Goal: Task Accomplishment & Management: Manage account settings

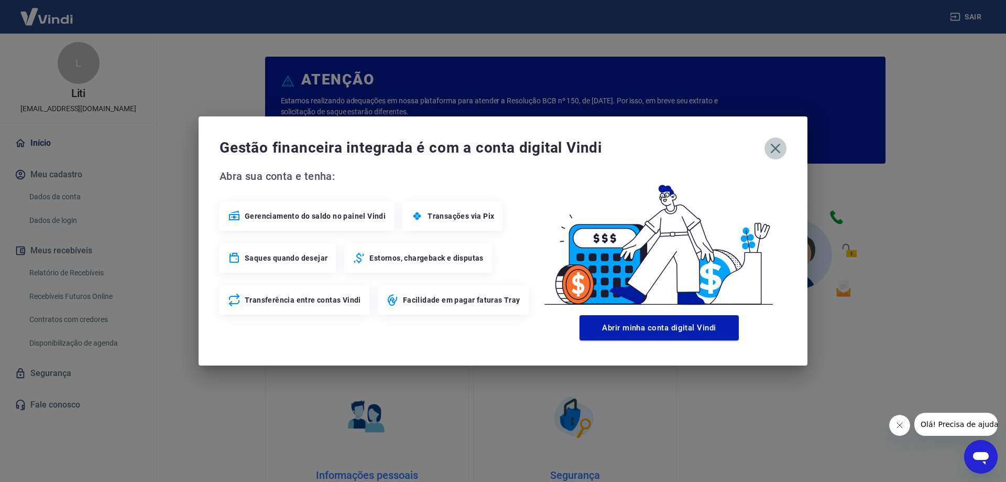
click at [776, 148] on icon "button" at bounding box center [776, 149] width 10 height 10
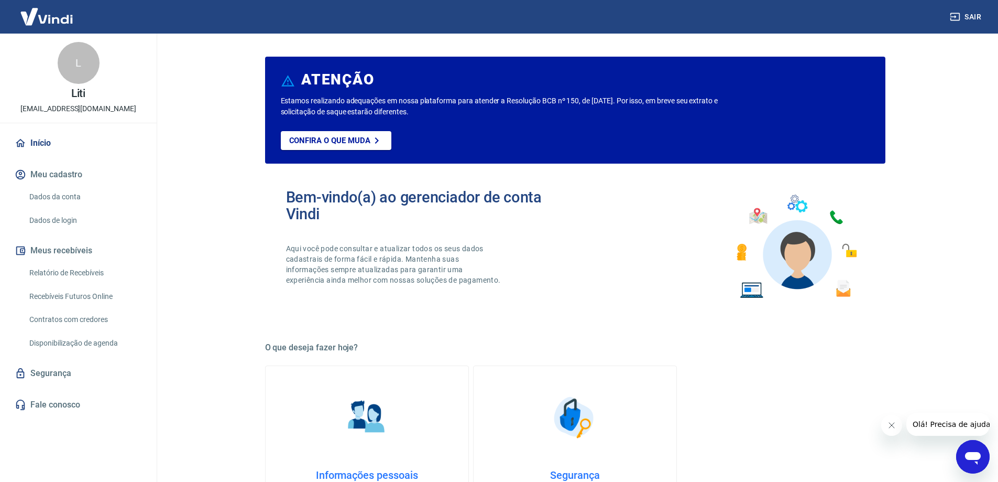
scroll to position [52, 0]
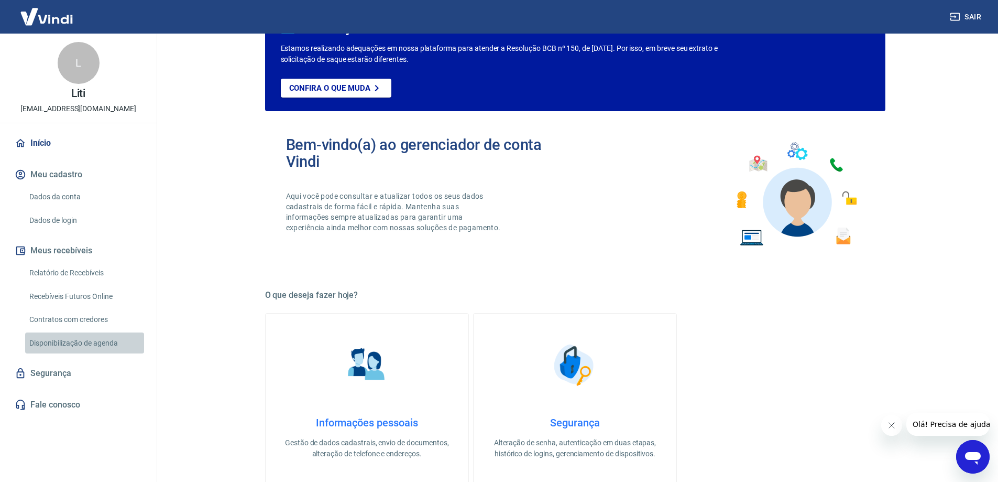
click at [46, 345] on link "Disponibilização de agenda" at bounding box center [84, 342] width 119 height 21
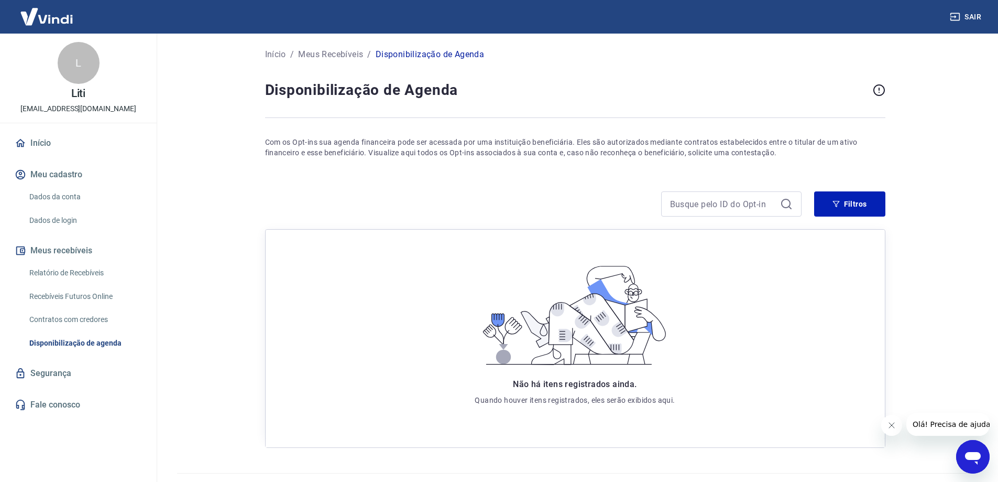
click at [66, 324] on link "Contratos com credores" at bounding box center [84, 319] width 119 height 21
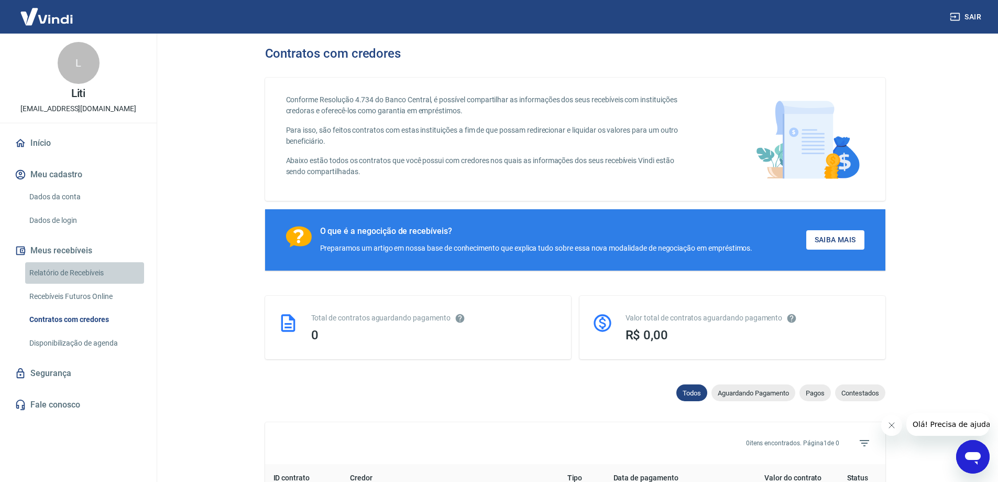
click at [82, 273] on link "Relatório de Recebíveis" at bounding box center [84, 272] width 119 height 21
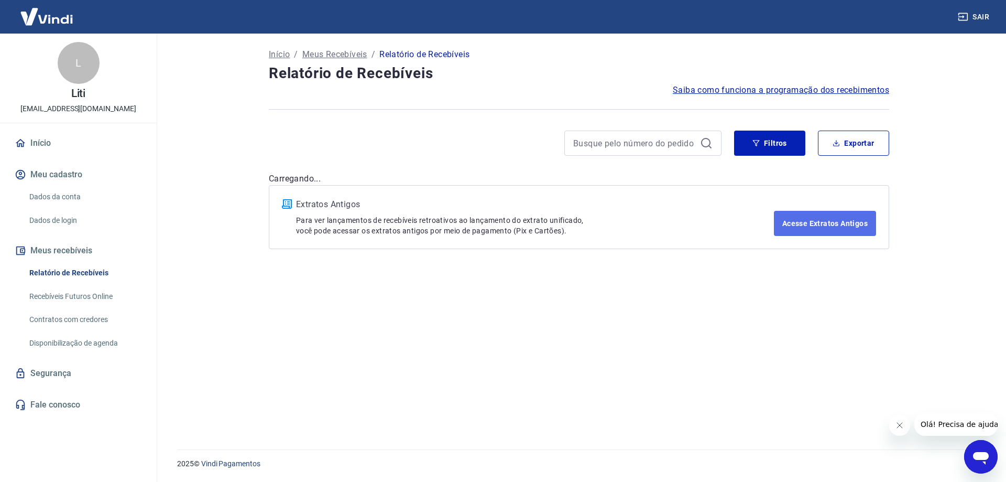
click at [816, 223] on link "Acesse Extratos Antigos" at bounding box center [825, 223] width 102 height 25
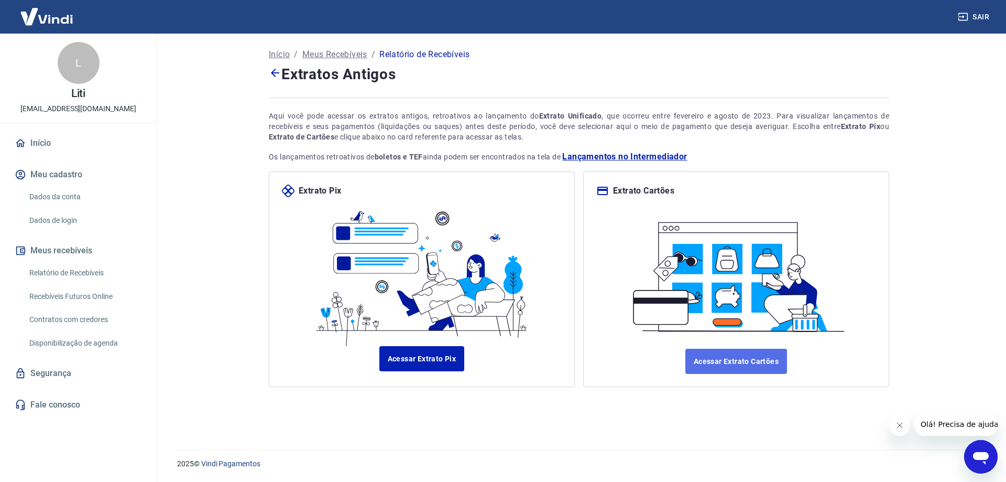
click at [742, 356] on link "Acessar Extrato Cartões" at bounding box center [737, 361] width 102 height 25
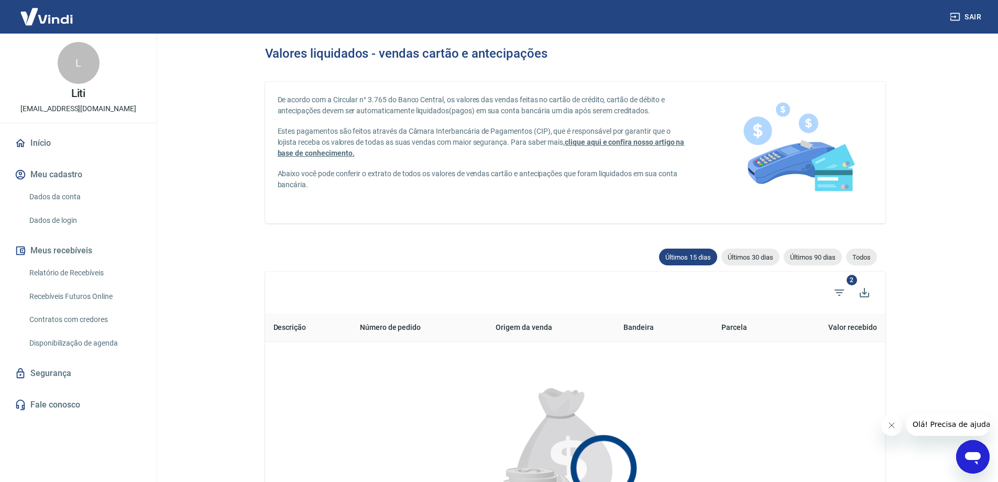
click at [93, 298] on link "Recebíveis Futuros Online" at bounding box center [84, 296] width 119 height 21
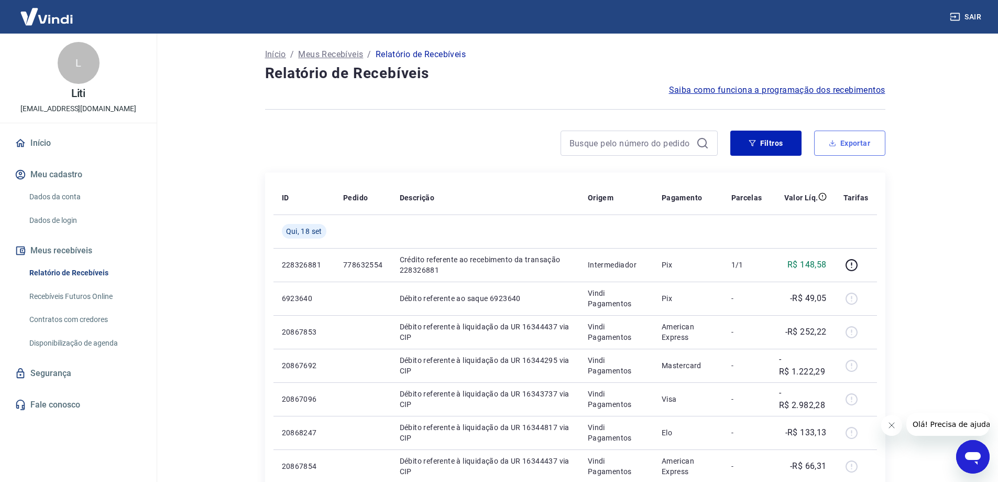
click at [846, 138] on button "Exportar" at bounding box center [849, 143] width 71 height 25
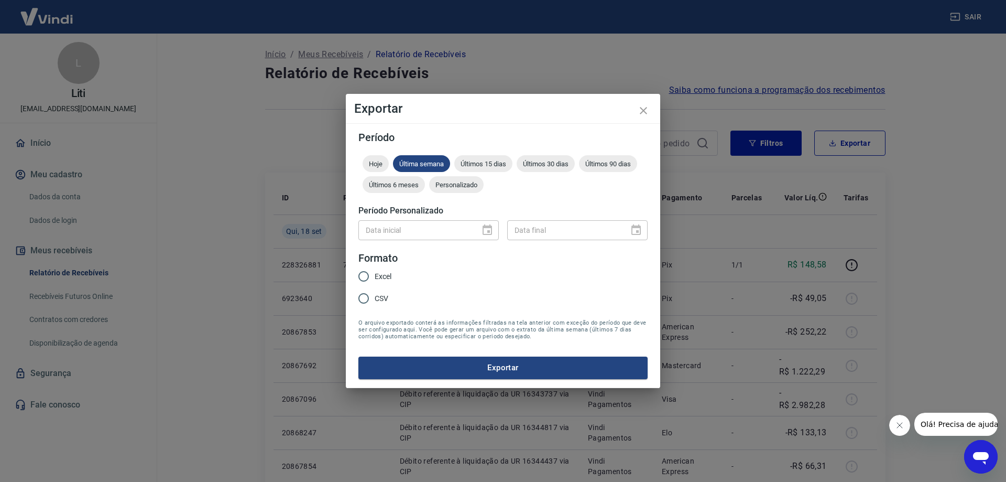
click at [381, 275] on span "Excel" at bounding box center [383, 276] width 17 height 11
click at [375, 275] on input "Excel" at bounding box center [364, 276] width 22 height 22
radio input "true"
click at [411, 185] on span "Últimos 6 meses" at bounding box center [394, 185] width 62 height 8
click at [483, 367] on button "Exportar" at bounding box center [502, 367] width 289 height 22
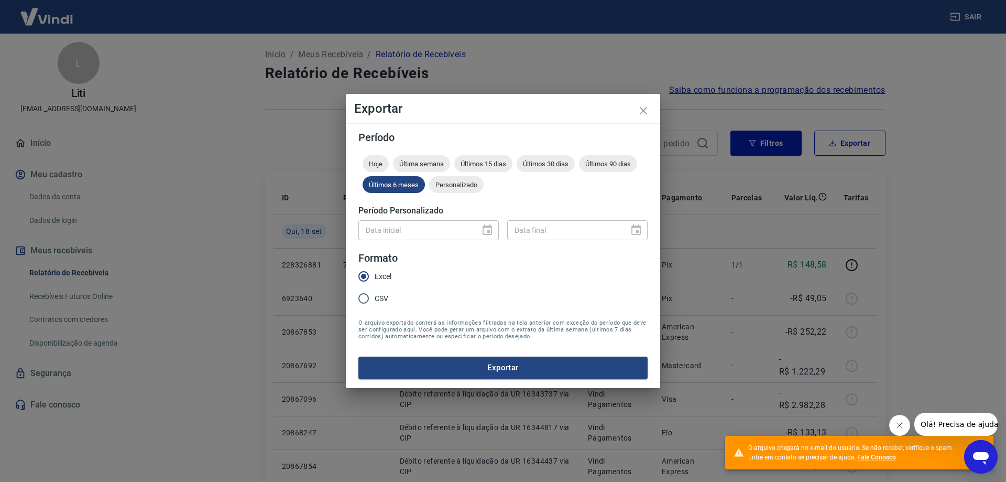
click at [902, 427] on icon "Close message from company" at bounding box center [899, 425] width 8 height 8
click at [645, 111] on icon "close" at bounding box center [643, 110] width 13 height 13
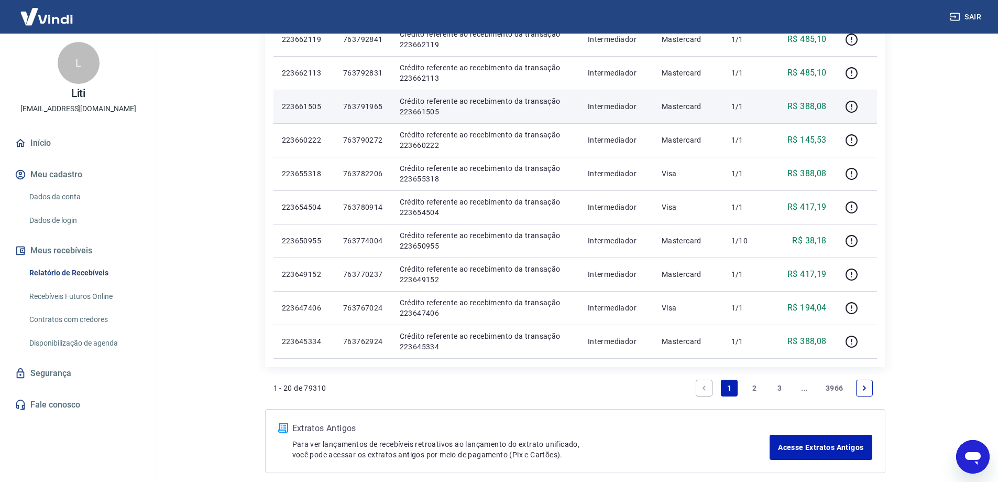
scroll to position [610, 0]
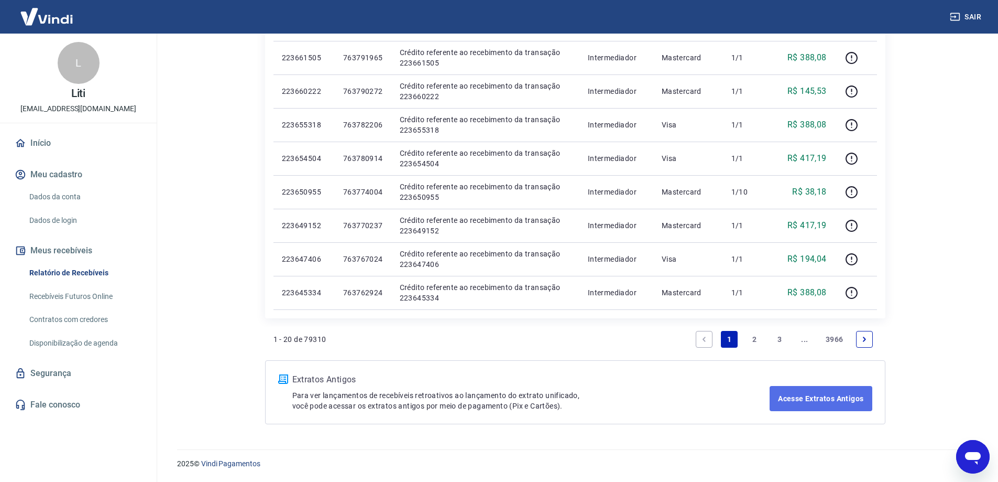
click at [788, 400] on link "Acesse Extratos Antigos" at bounding box center [821, 398] width 102 height 25
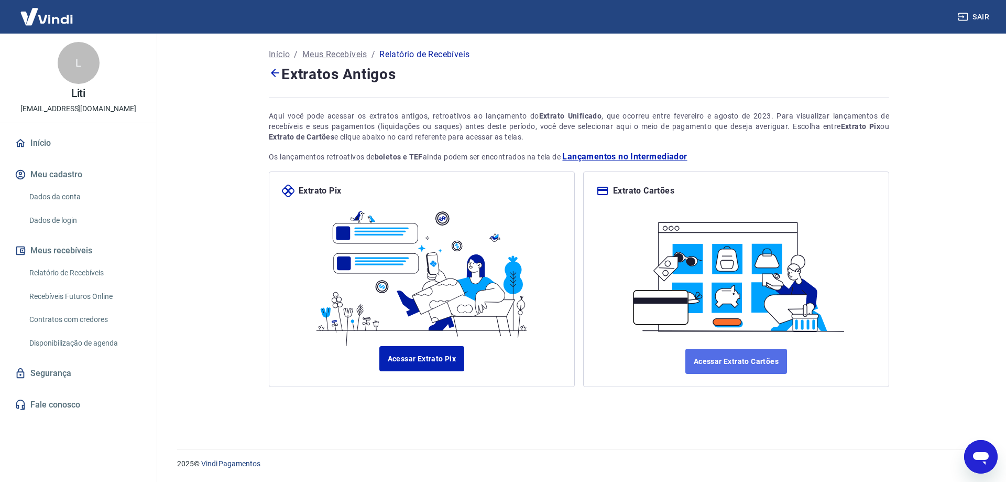
click at [741, 358] on link "Acessar Extrato Cartões" at bounding box center [737, 361] width 102 height 25
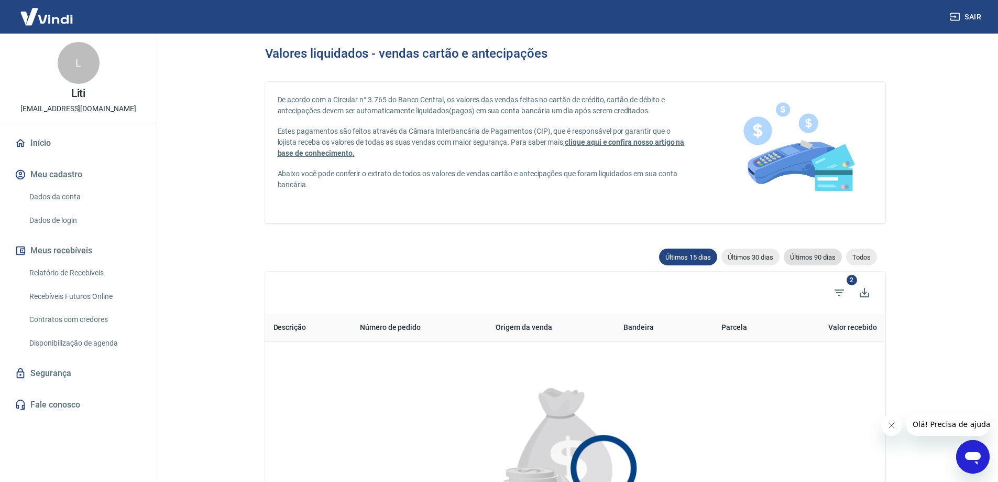
click at [823, 260] on span "Últimos 90 dias" at bounding box center [813, 257] width 58 height 8
type input "20/06/2025"
click at [103, 268] on link "Relatório de Recebíveis" at bounding box center [84, 272] width 119 height 21
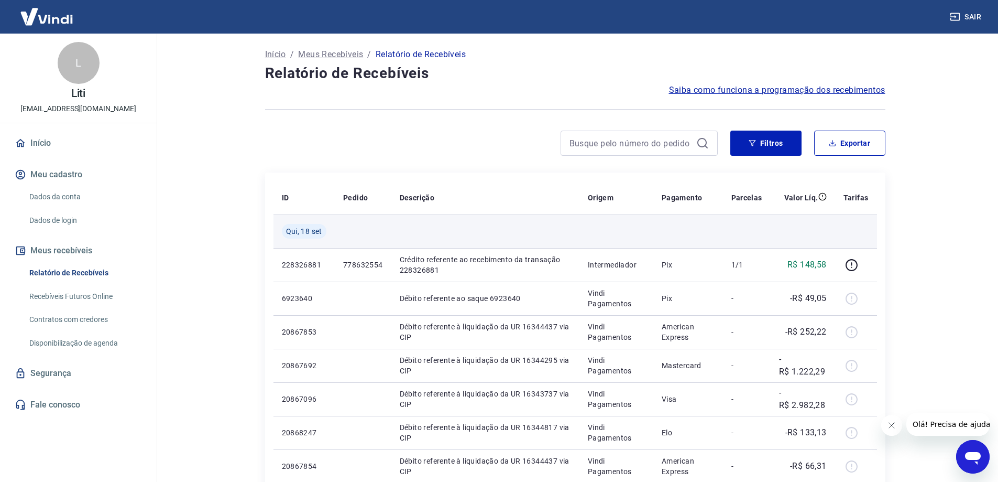
click at [808, 225] on td at bounding box center [803, 231] width 64 height 34
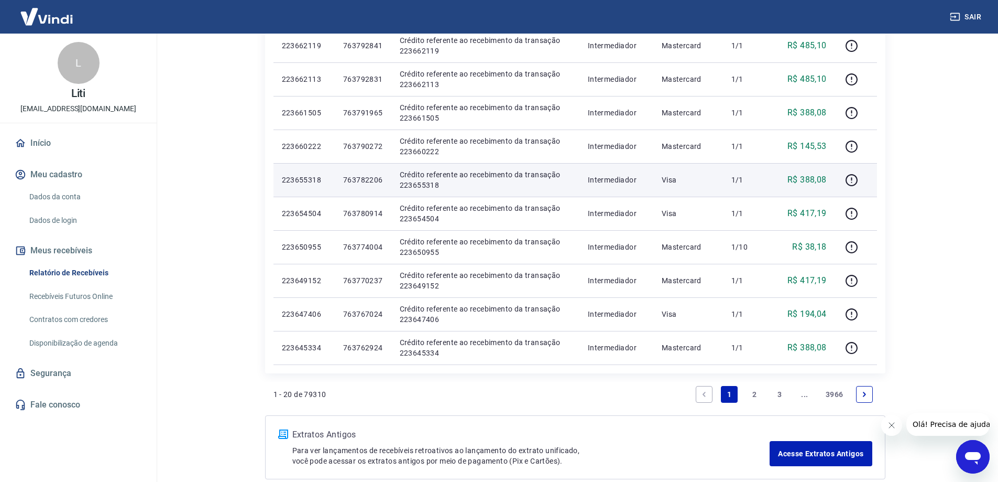
scroll to position [610, 0]
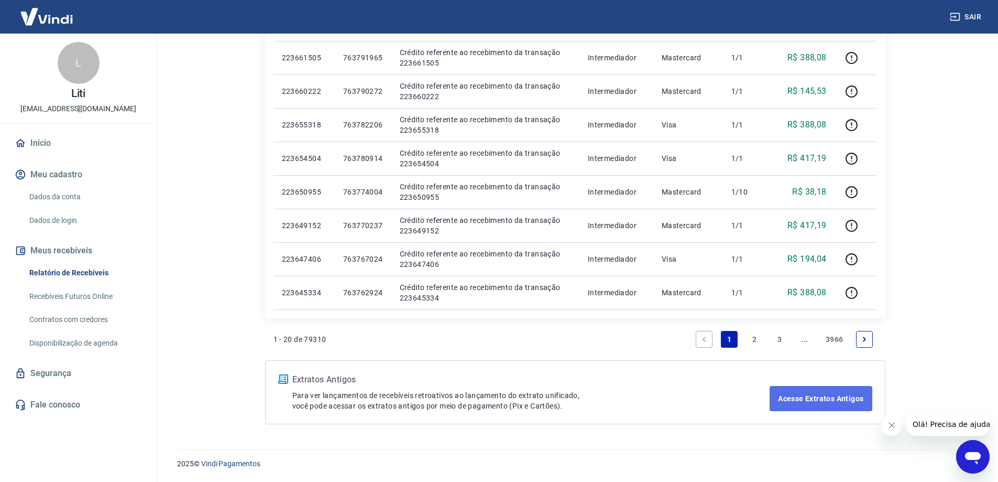
click at [848, 394] on link "Acesse Extratos Antigos" at bounding box center [821, 398] width 102 height 25
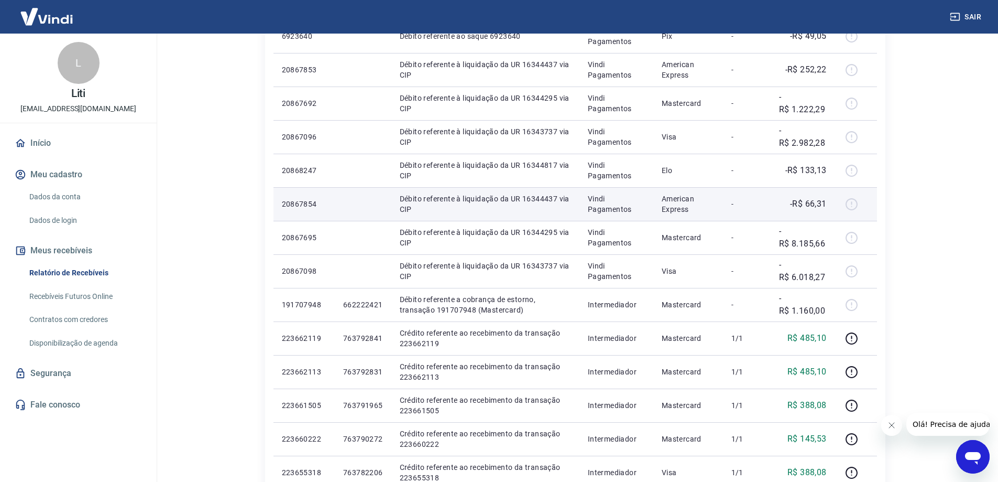
scroll to position [314, 0]
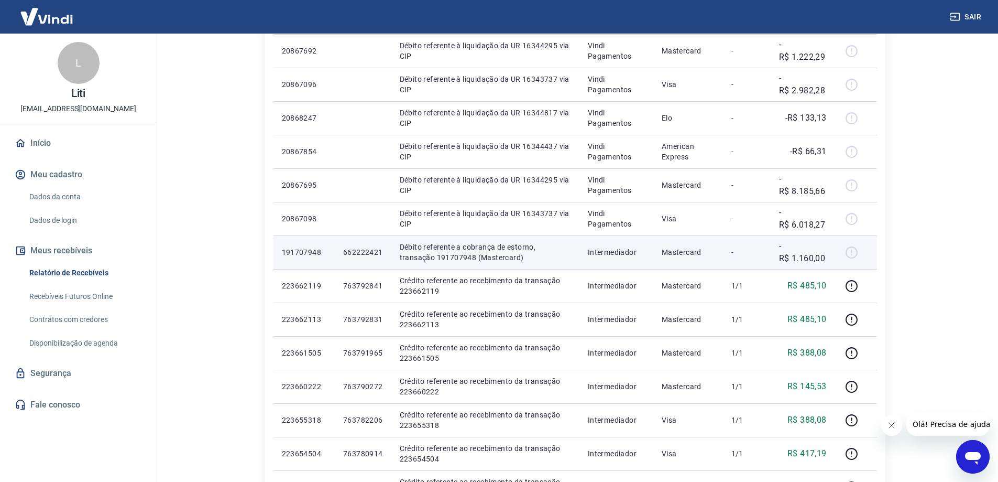
click at [373, 252] on p "662222421" at bounding box center [363, 252] width 40 height 10
copy p "662222421"
click at [411, 255] on p "Débito referente a cobrança de estorno, transação 191707948 (Mastercard)" at bounding box center [485, 252] width 171 height 21
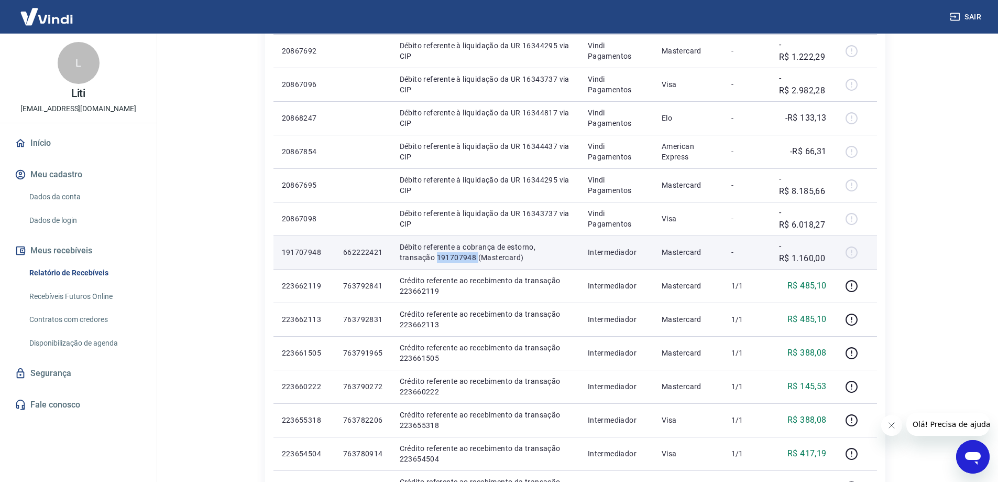
copy p "191707948"
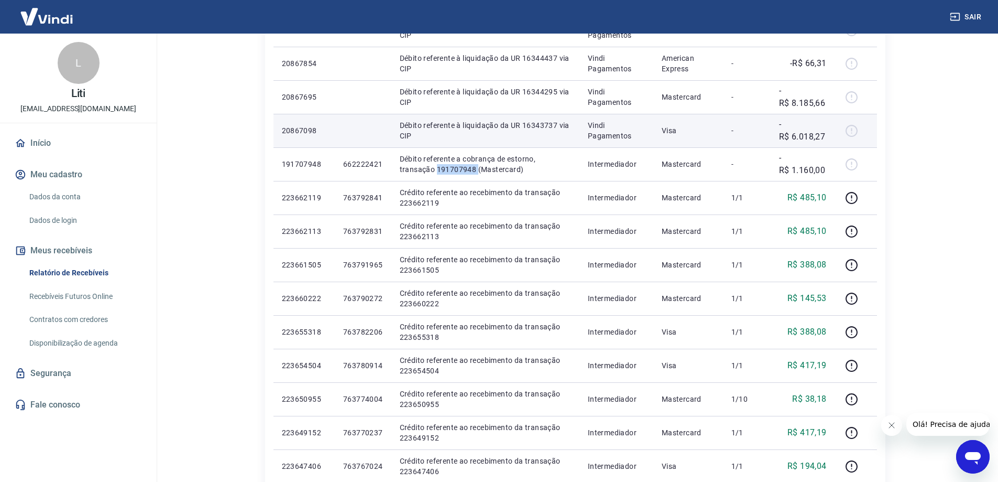
scroll to position [419, 0]
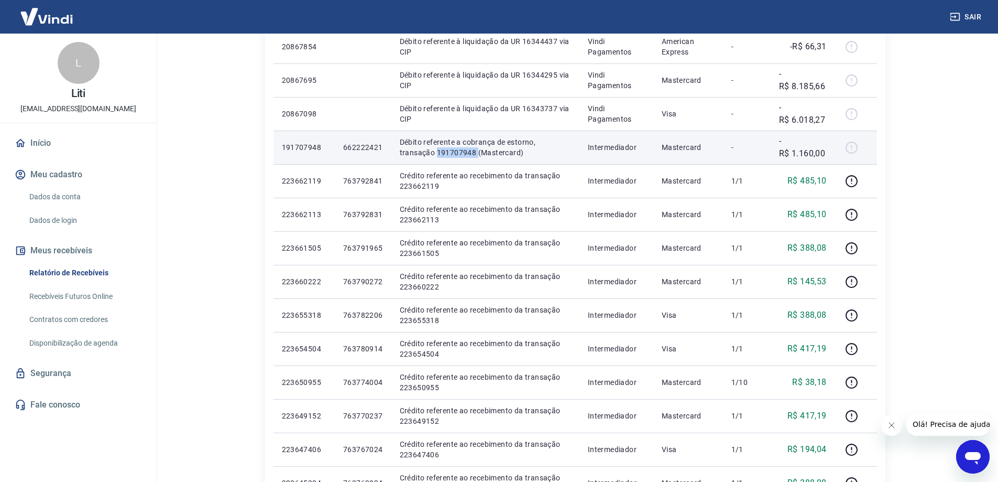
click at [371, 153] on td "662222421" at bounding box center [363, 148] width 57 height 34
copy p "662222421"
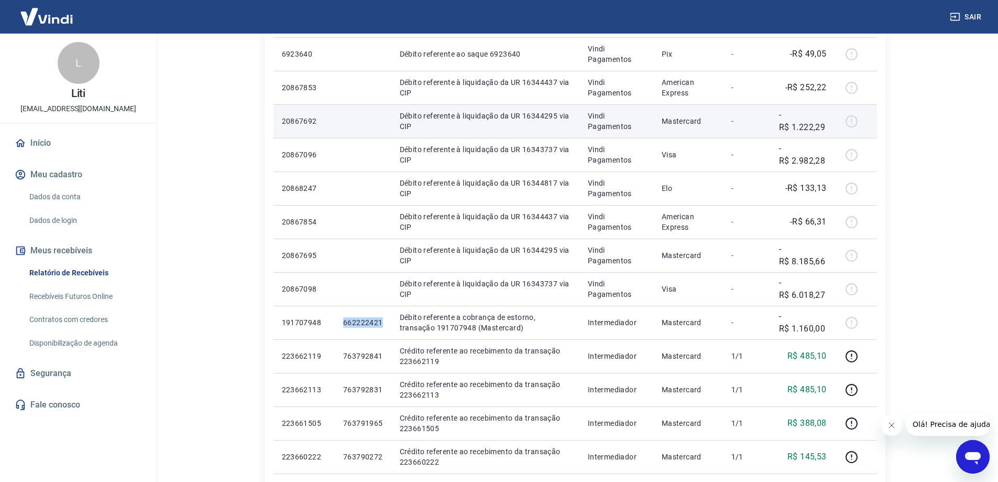
scroll to position [262, 0]
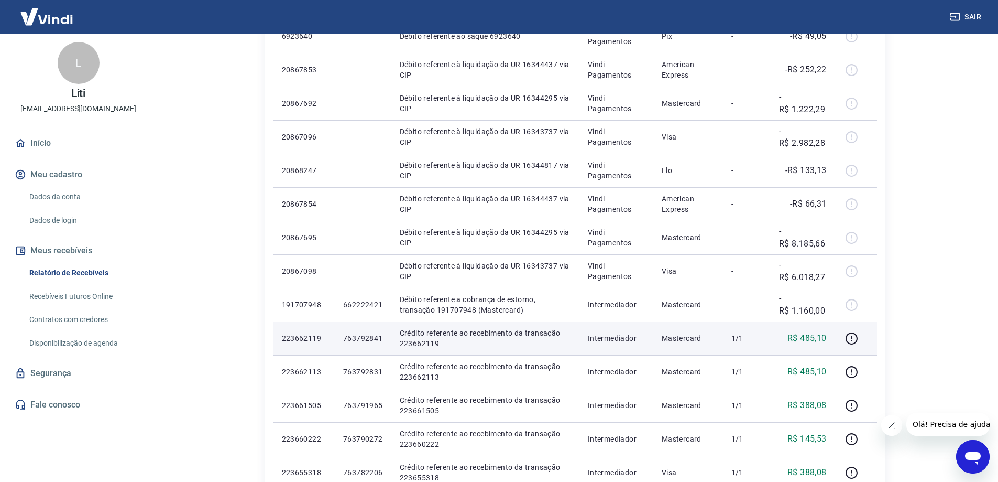
click at [366, 339] on p "763792841" at bounding box center [363, 338] width 40 height 10
copy p "763792841"
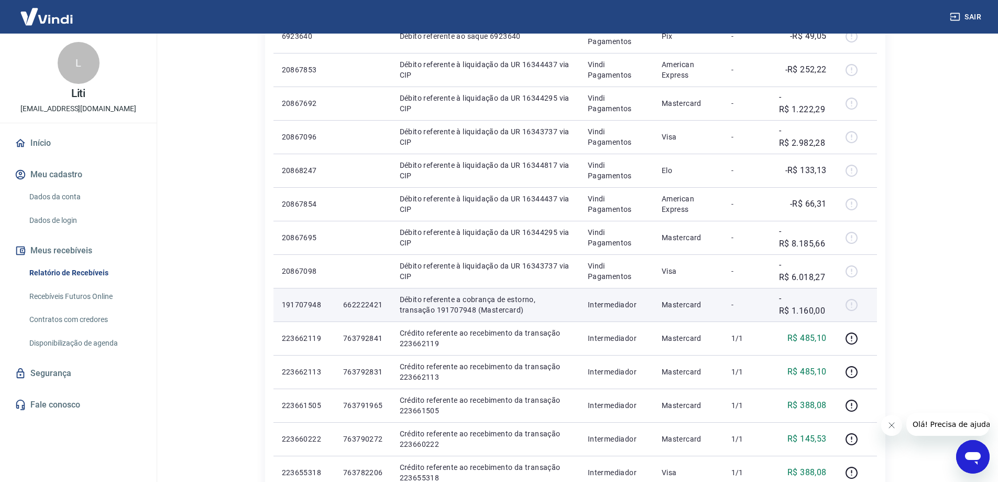
click at [366, 299] on p "662222421" at bounding box center [363, 304] width 40 height 10
copy p "662222421"
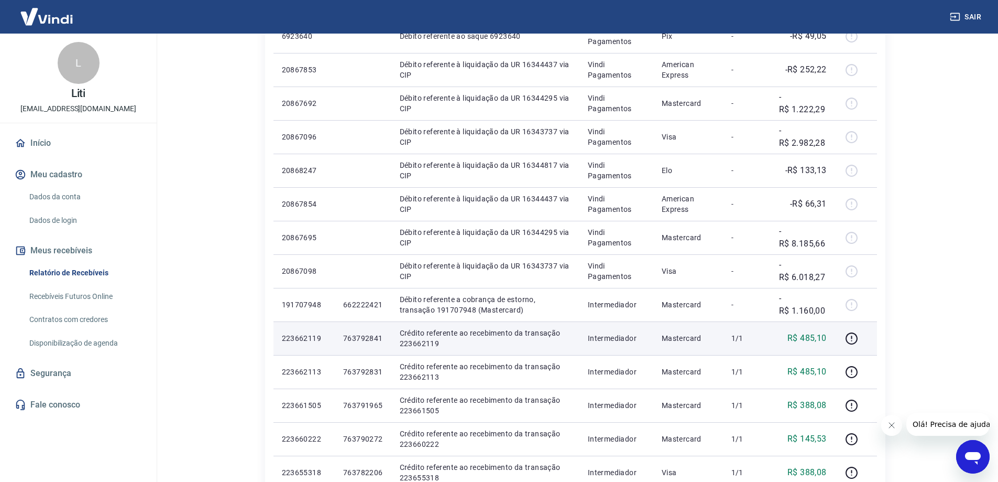
click at [364, 336] on p "763792841" at bounding box center [363, 338] width 40 height 10
copy p "763792841"
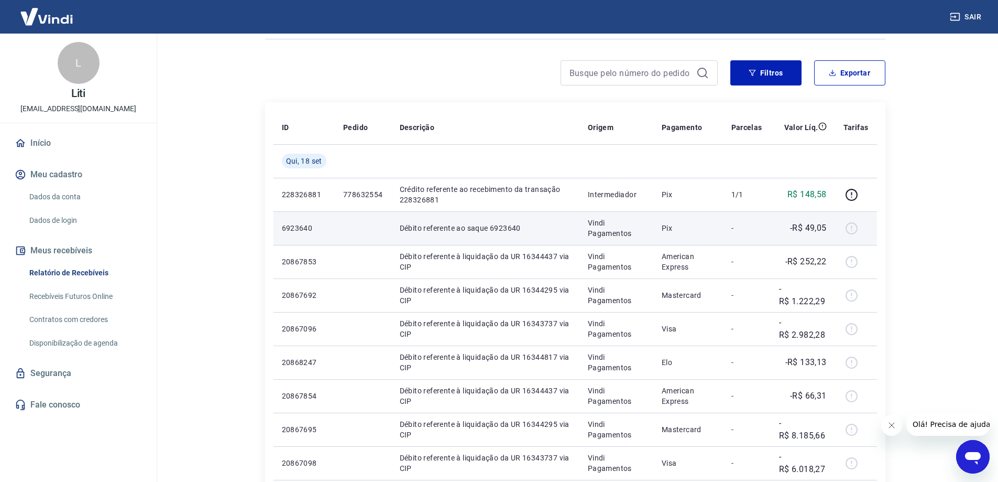
scroll to position [52, 0]
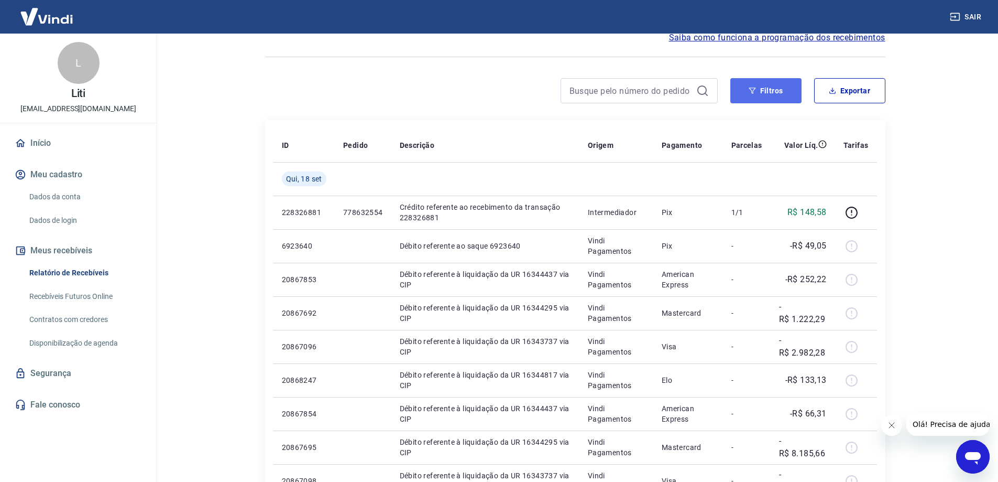
click at [762, 91] on button "Filtros" at bounding box center [766, 90] width 71 height 25
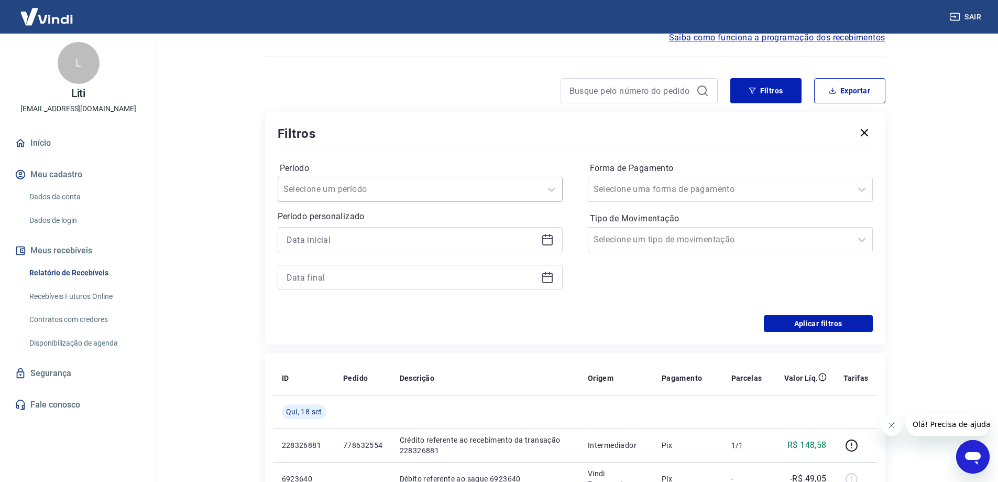
click at [472, 183] on div at bounding box center [410, 189] width 253 height 15
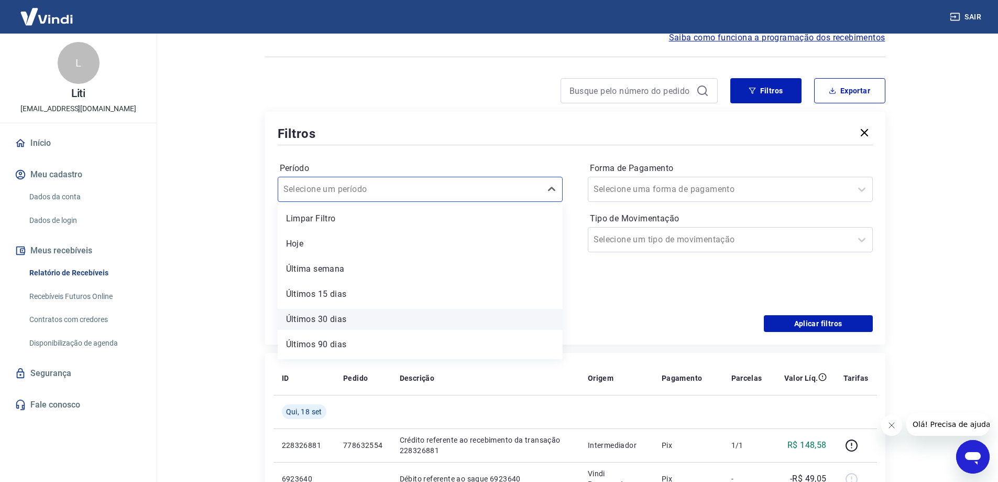
scroll to position [23, 0]
click at [429, 317] on div "Últimos 90 dias" at bounding box center [420, 321] width 285 height 21
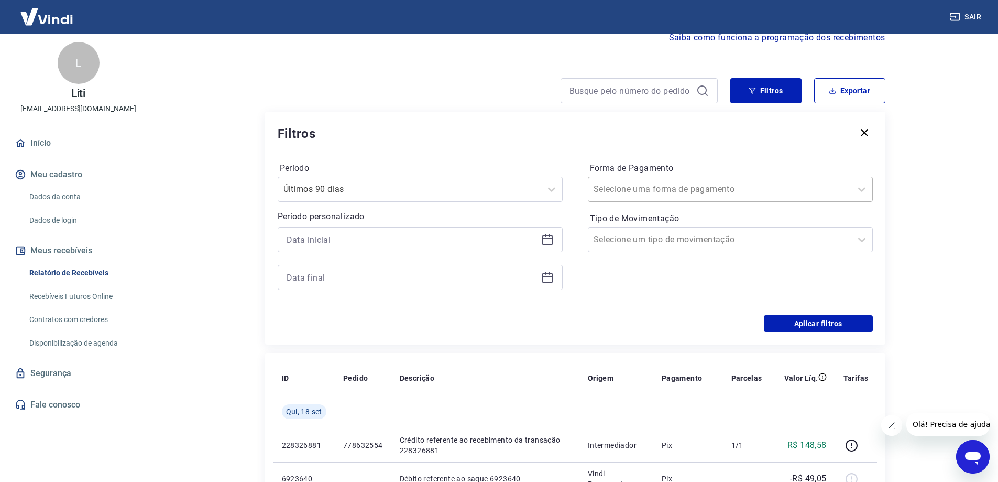
click at [657, 187] on input "Forma de Pagamento" at bounding box center [647, 189] width 106 height 13
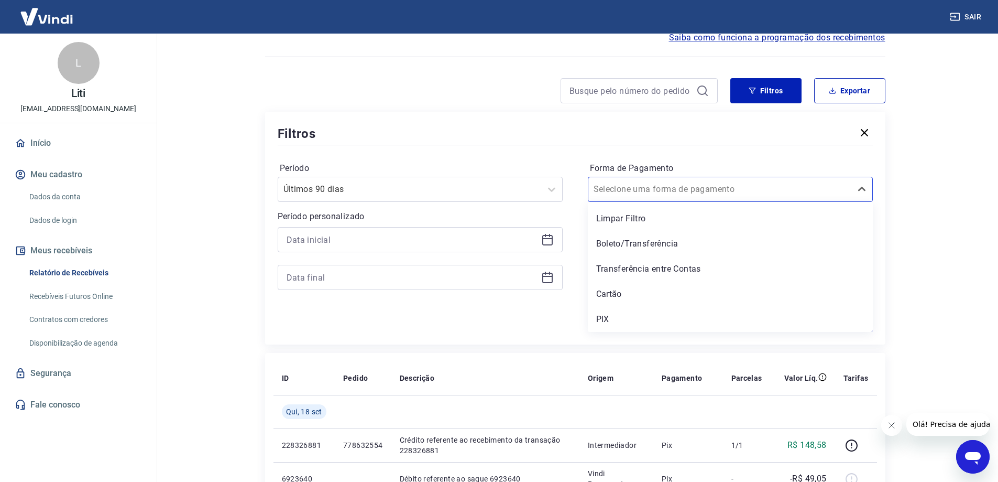
click at [535, 324] on div "Aplicar filtros" at bounding box center [575, 323] width 595 height 17
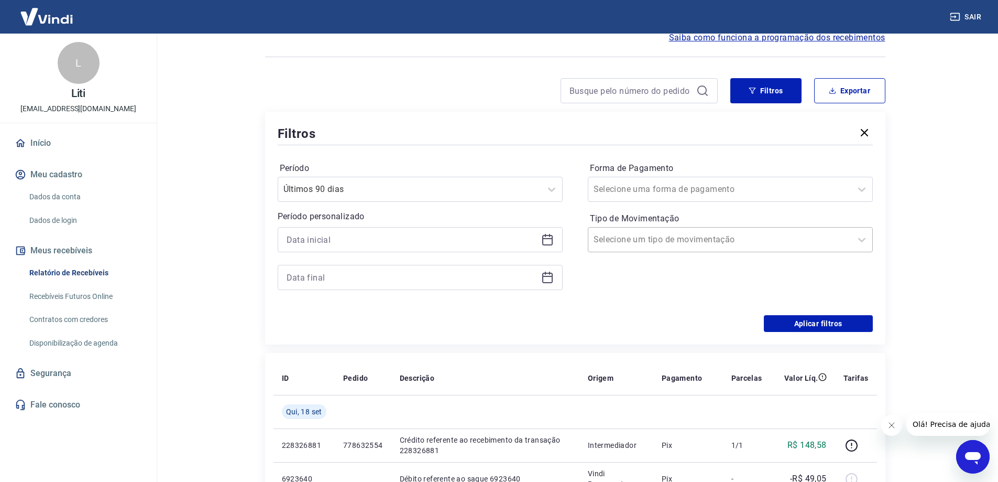
click at [759, 243] on div at bounding box center [720, 239] width 253 height 15
click at [821, 324] on button "Aplicar filtros" at bounding box center [818, 323] width 109 height 17
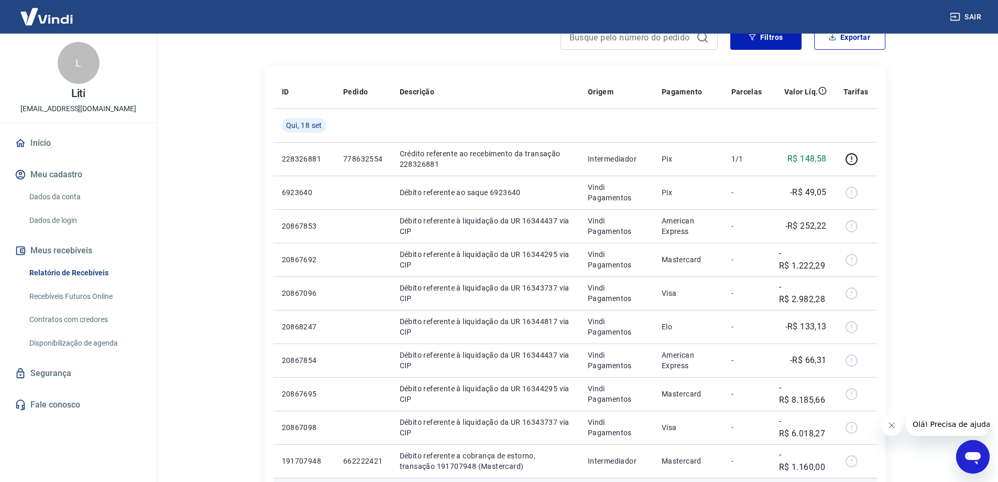
scroll to position [85, 0]
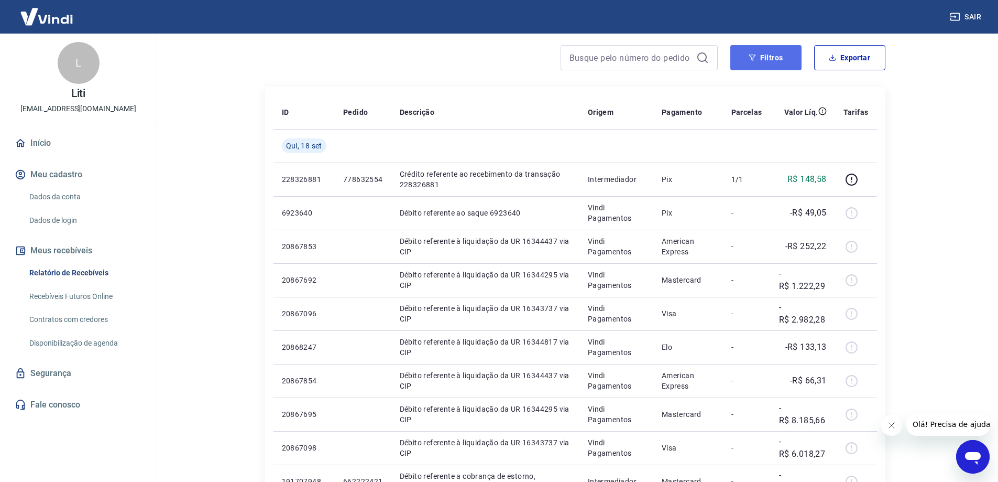
click at [781, 62] on button "Filtros" at bounding box center [766, 57] width 71 height 25
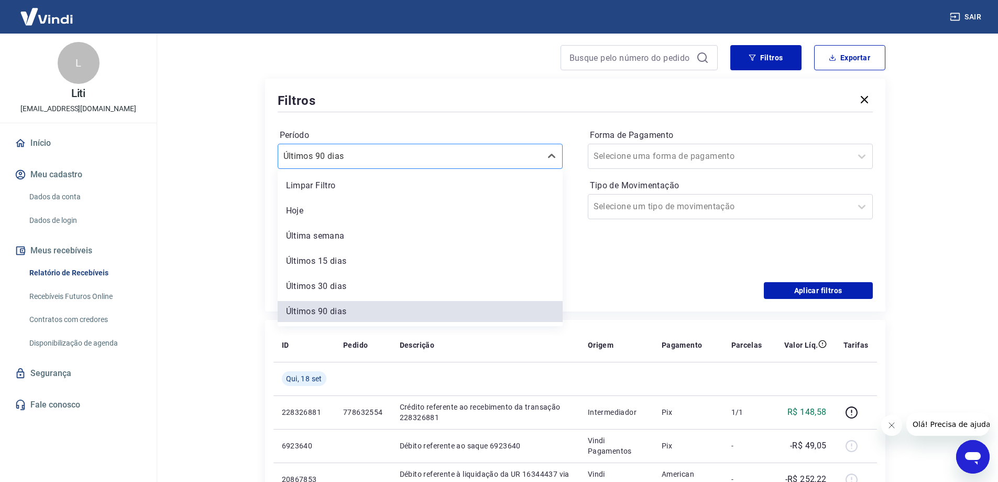
click at [327, 157] on input "Período" at bounding box center [337, 156] width 106 height 13
drag, startPoint x: 333, startPoint y: 187, endPoint x: 246, endPoint y: 245, distance: 105.1
click at [334, 187] on div "Limpar Filtro" at bounding box center [420, 182] width 285 height 21
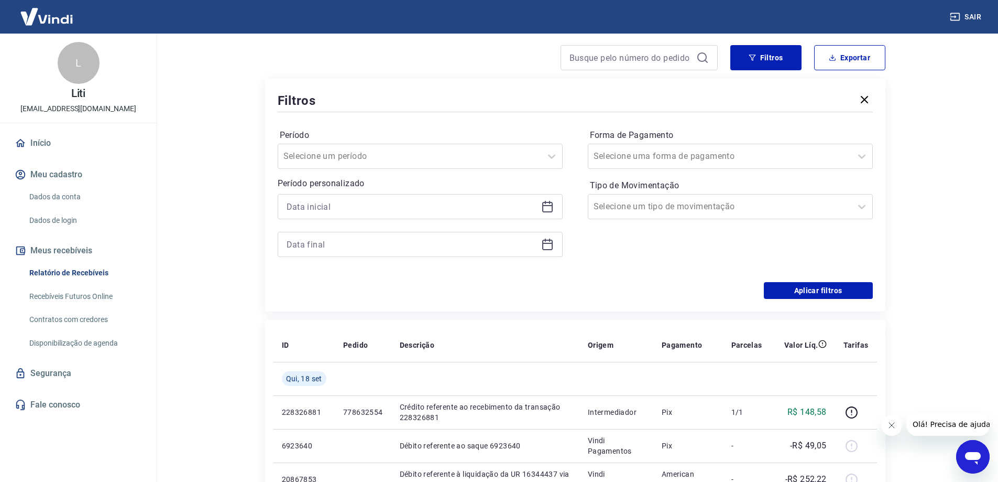
click at [369, 193] on div "Período personalizado" at bounding box center [420, 217] width 285 height 80
click at [545, 213] on div at bounding box center [420, 206] width 285 height 25
click at [549, 206] on icon at bounding box center [547, 206] width 13 height 13
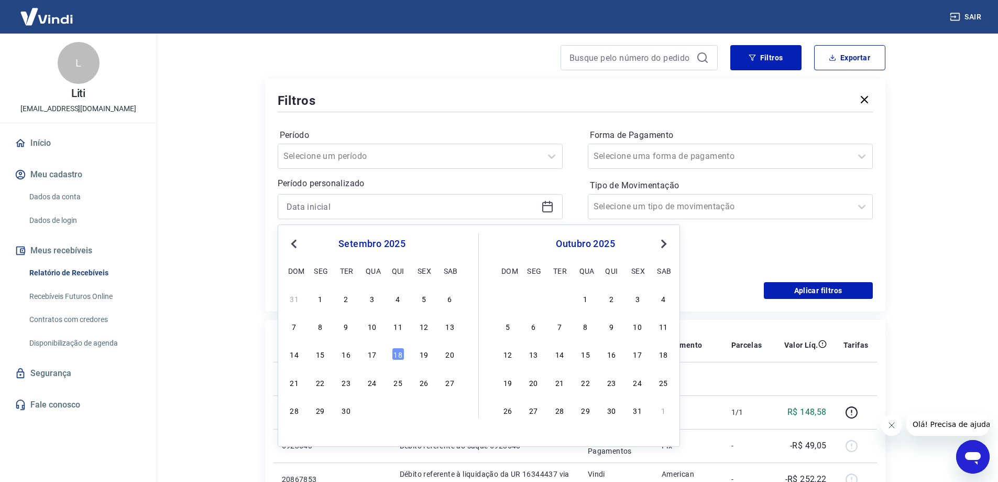
click at [292, 246] on button "Previous Month" at bounding box center [294, 243] width 13 height 13
click at [344, 387] on div "19" at bounding box center [346, 382] width 13 height 13
type input "19/08/2025"
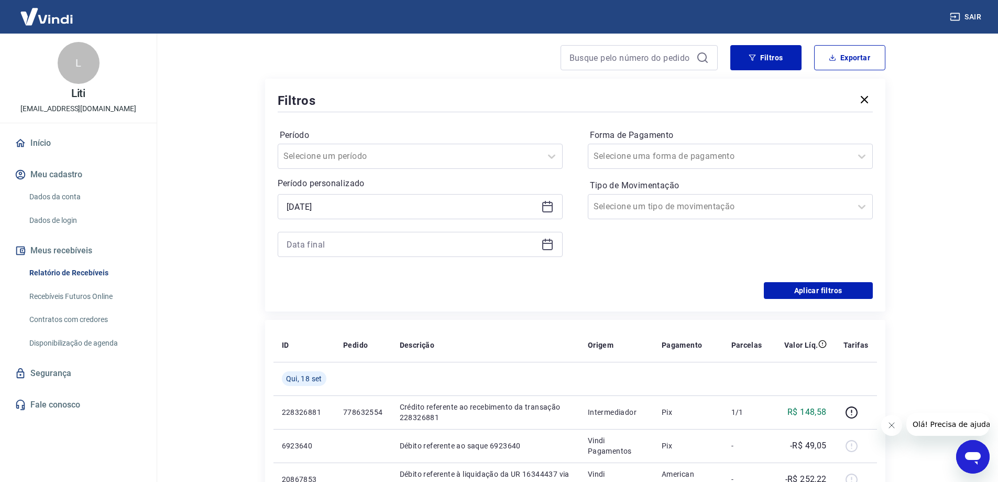
click at [547, 246] on icon at bounding box center [547, 244] width 13 height 13
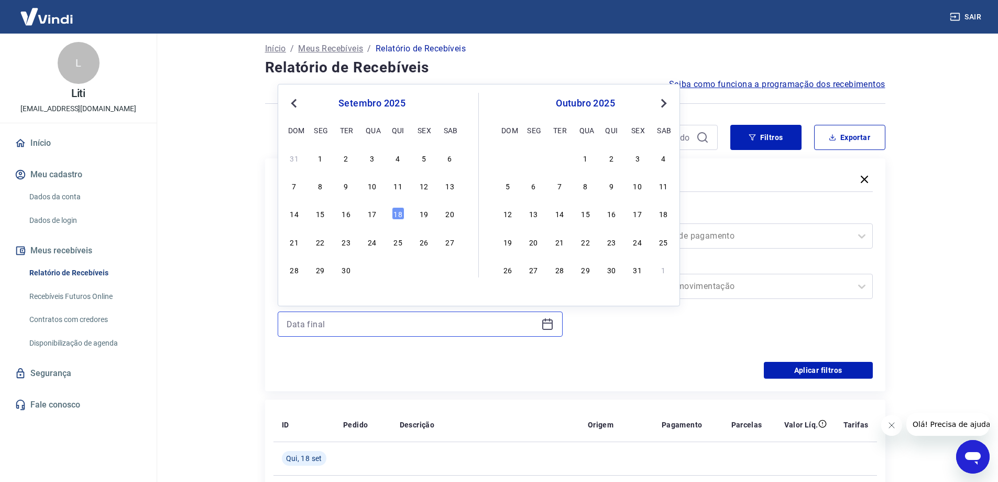
scroll to position [0, 0]
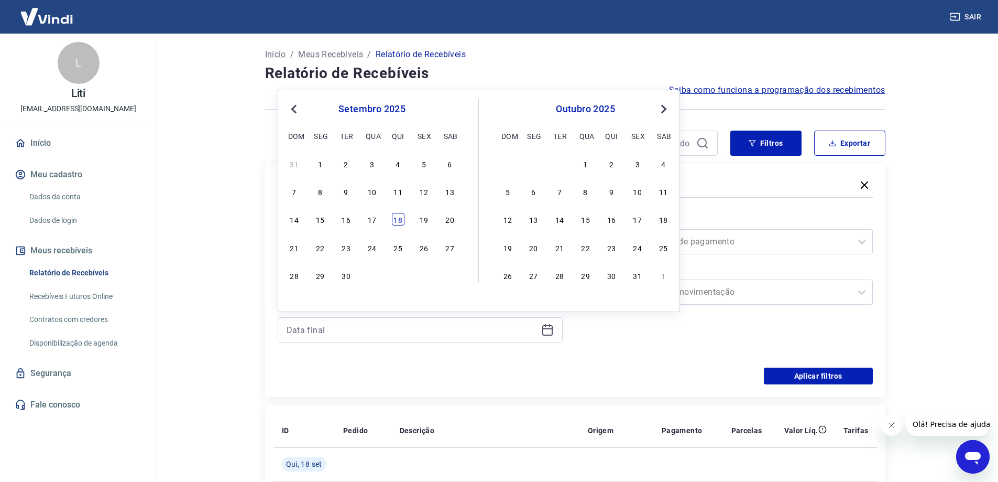
click at [400, 220] on div "18" at bounding box center [398, 219] width 13 height 13
type input "18/09/2025"
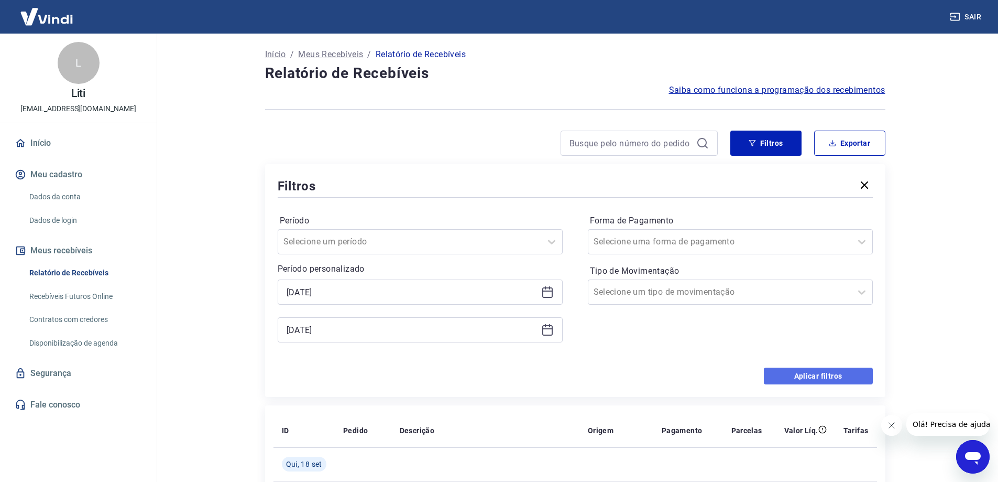
click at [794, 374] on button "Aplicar filtros" at bounding box center [818, 375] width 109 height 17
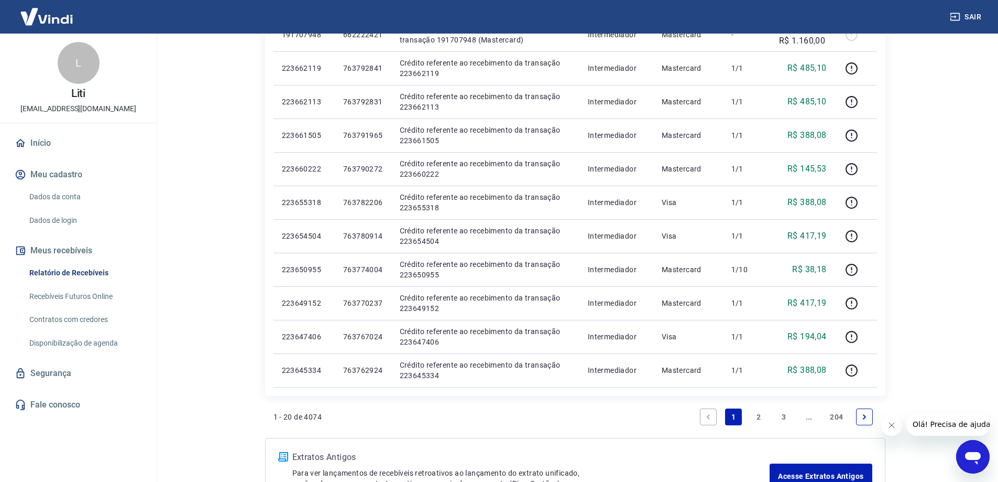
scroll to position [577, 0]
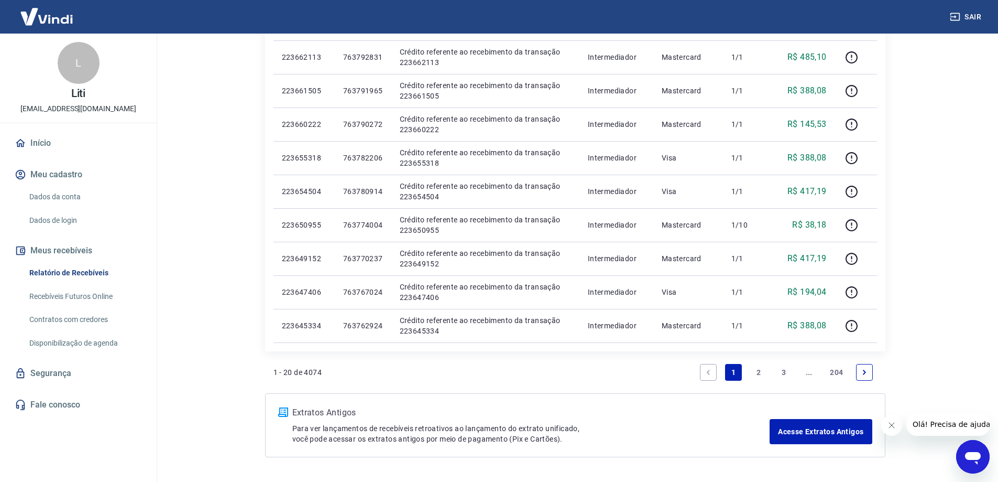
click at [762, 378] on link "2" at bounding box center [759, 372] width 17 height 17
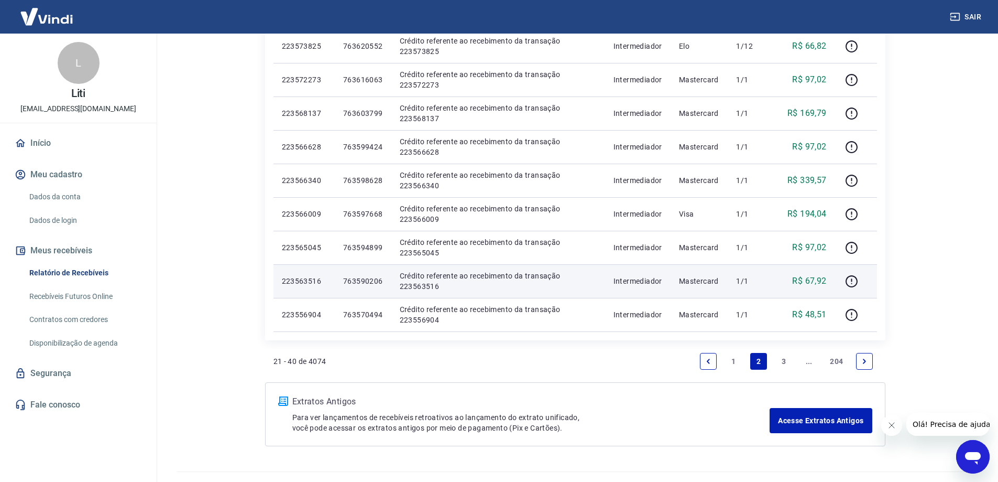
scroll to position [610, 0]
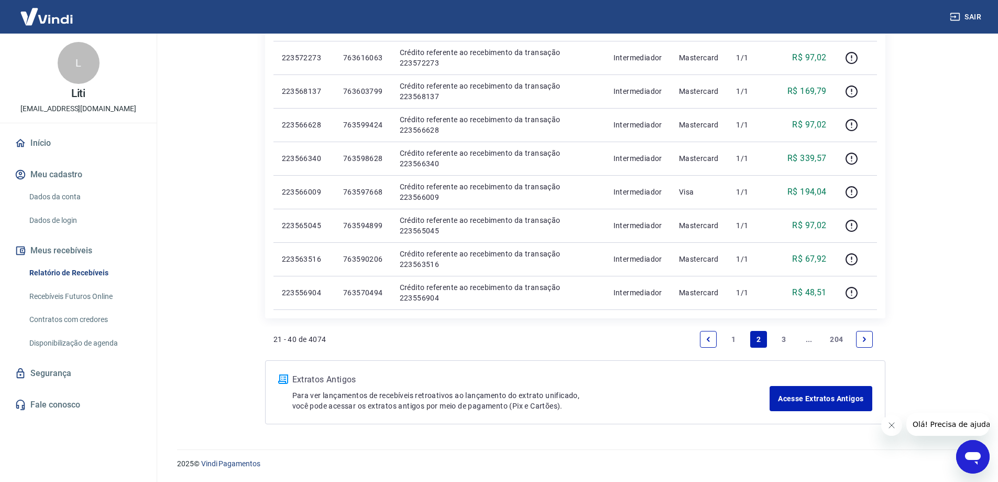
click at [731, 339] on link "1" at bounding box center [733, 339] width 17 height 17
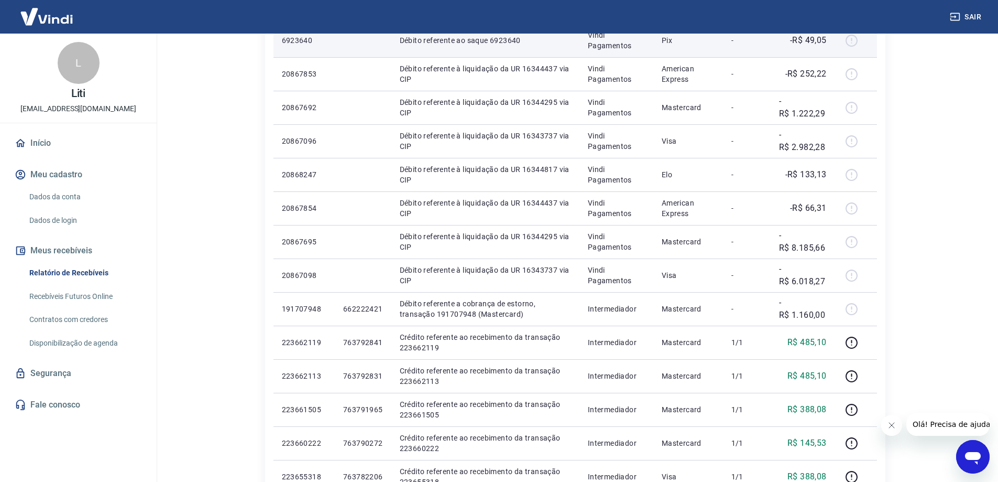
scroll to position [262, 0]
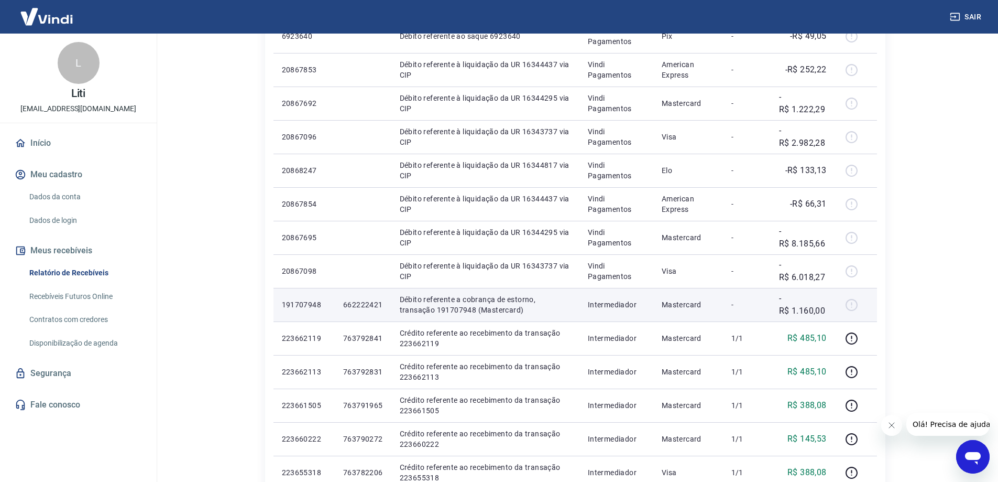
click at [360, 308] on p "662222421" at bounding box center [363, 304] width 40 height 10
copy p "662222421"
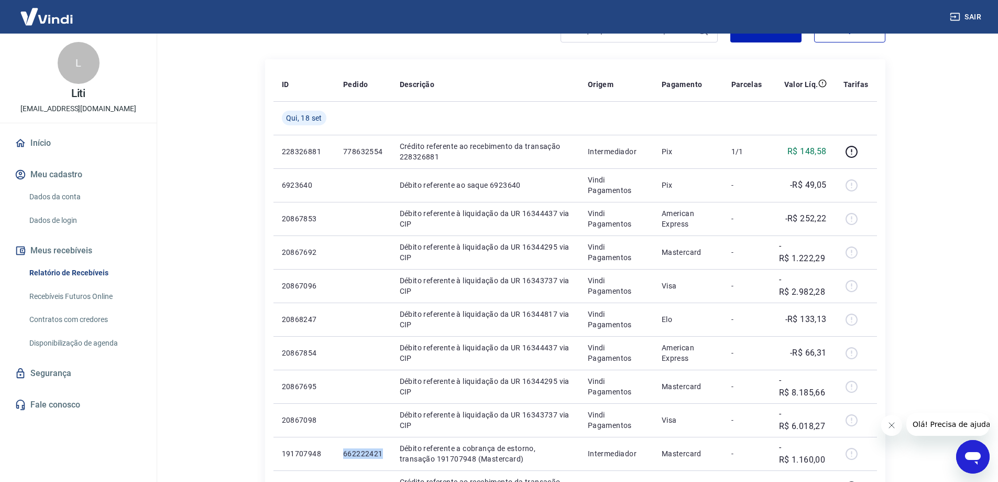
scroll to position [0, 0]
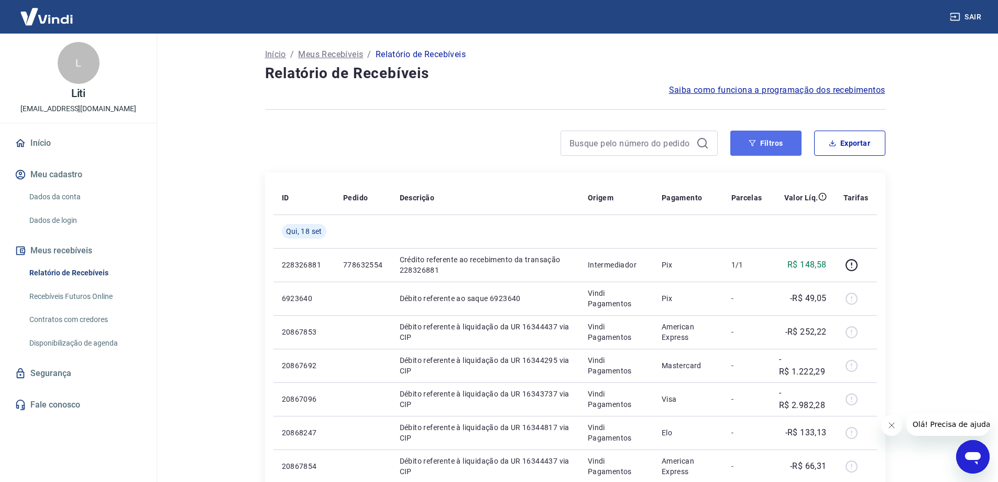
click at [737, 138] on button "Filtros" at bounding box center [766, 143] width 71 height 25
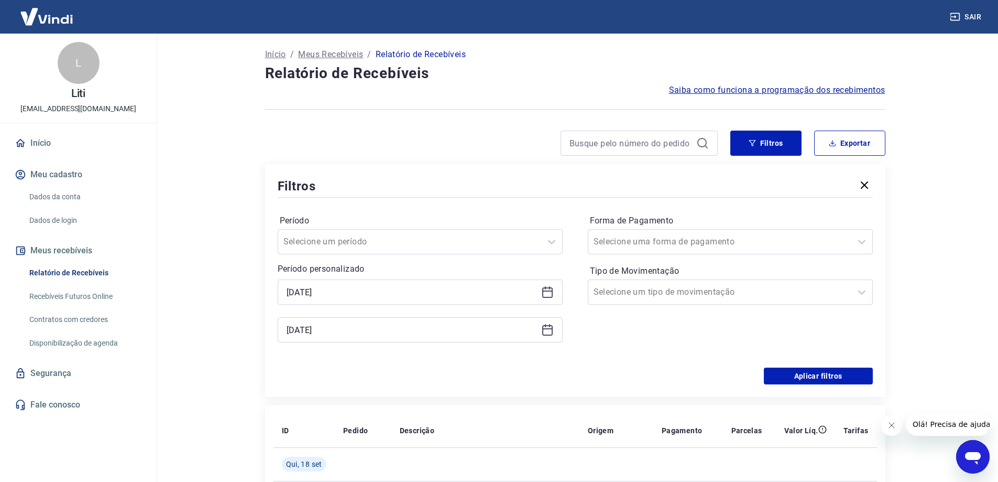
click at [547, 297] on icon at bounding box center [547, 292] width 10 height 10
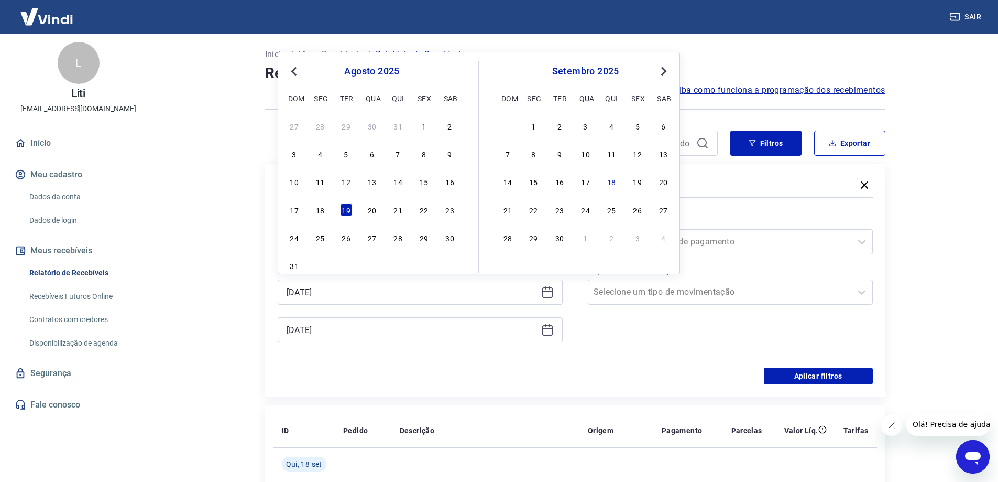
click at [297, 77] on button "Previous Month" at bounding box center [294, 71] width 13 height 13
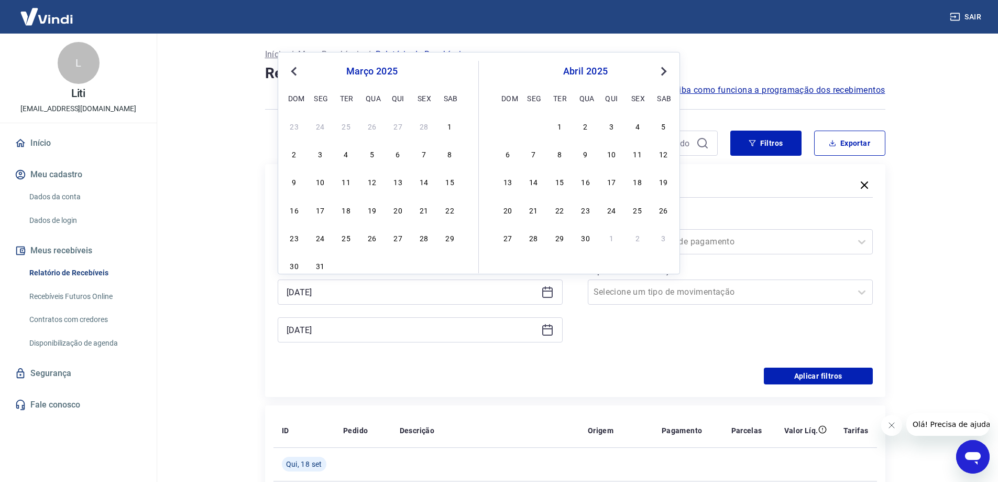
click at [297, 77] on button "Previous Month" at bounding box center [294, 71] width 13 height 13
click at [371, 127] on div "1" at bounding box center [372, 125] width 13 height 13
type input "01/01/2025"
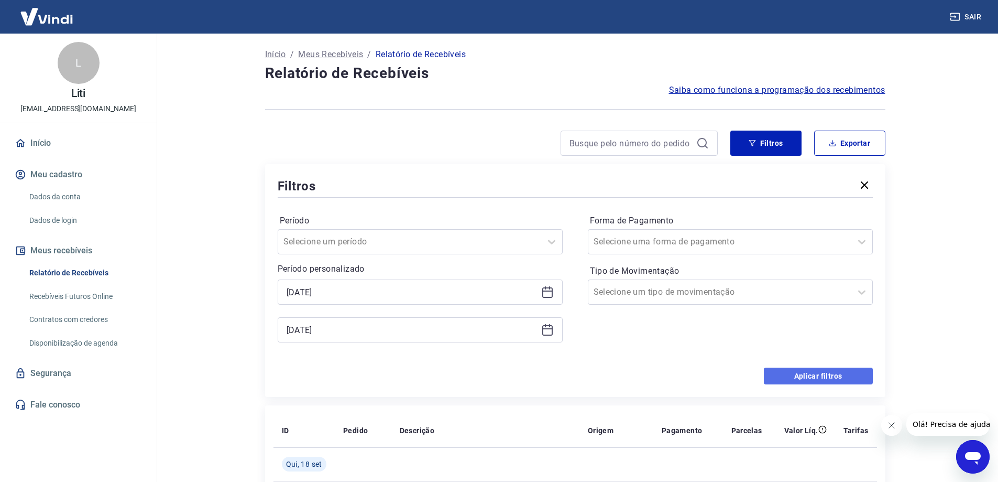
click at [813, 380] on button "Aplicar filtros" at bounding box center [818, 375] width 109 height 17
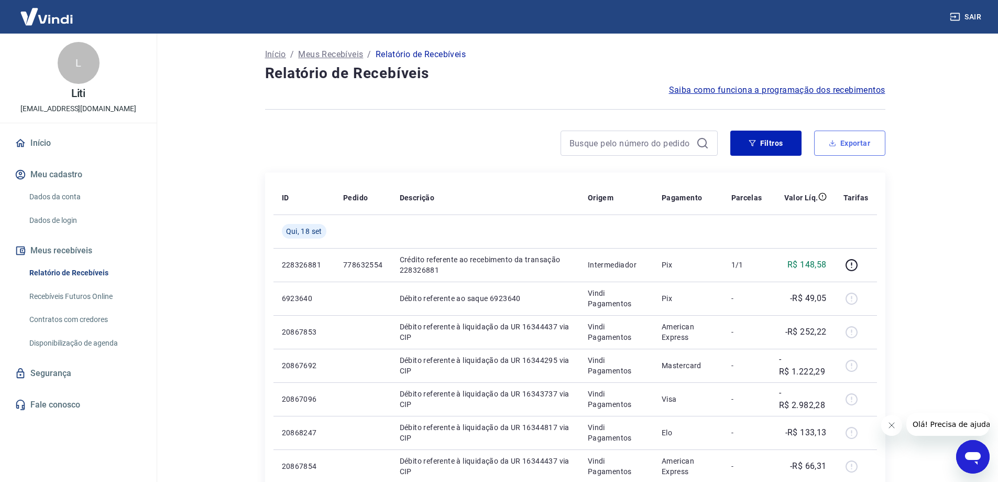
click at [850, 141] on button "Exportar" at bounding box center [849, 143] width 71 height 25
type input "01/01/2025"
type input "18/09/2025"
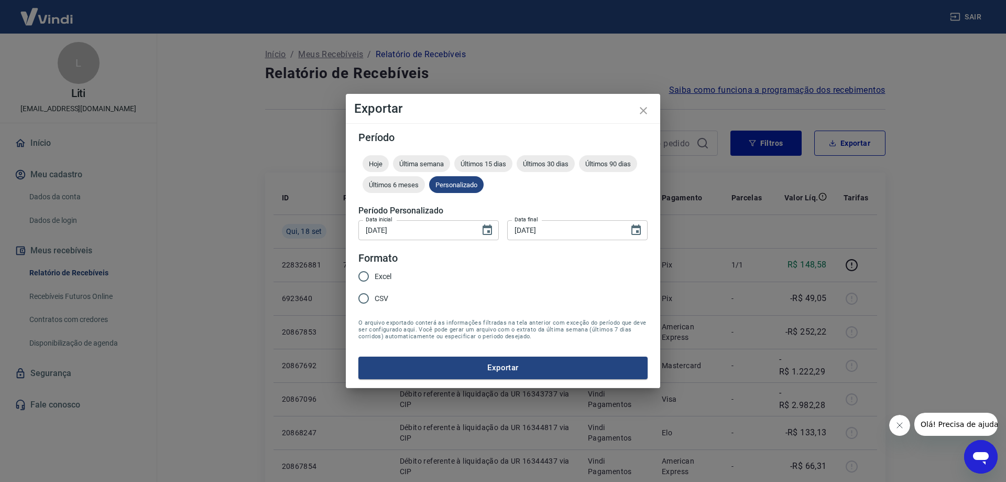
click at [365, 276] on input "Excel" at bounding box center [364, 276] width 22 height 22
radio input "true"
click at [522, 366] on button "Exportar" at bounding box center [502, 367] width 289 height 22
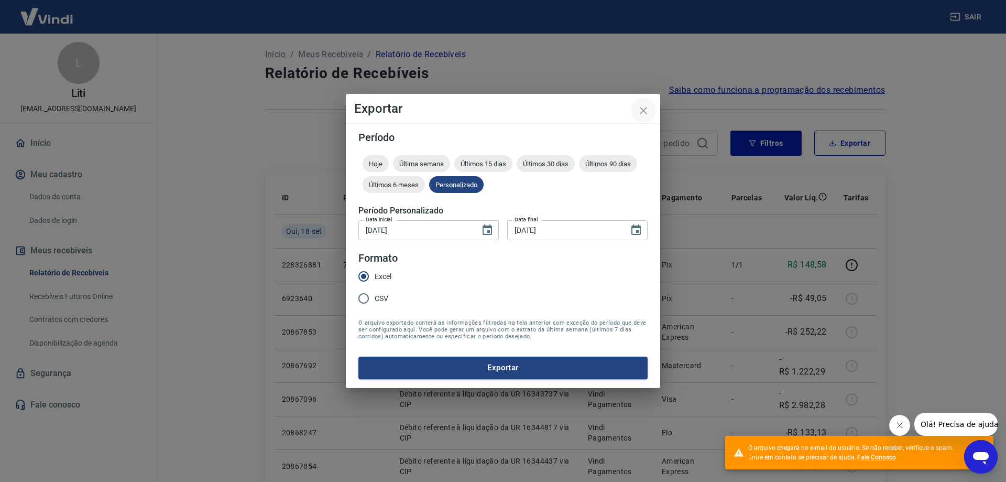
click at [642, 114] on icon "close" at bounding box center [643, 110] width 13 height 13
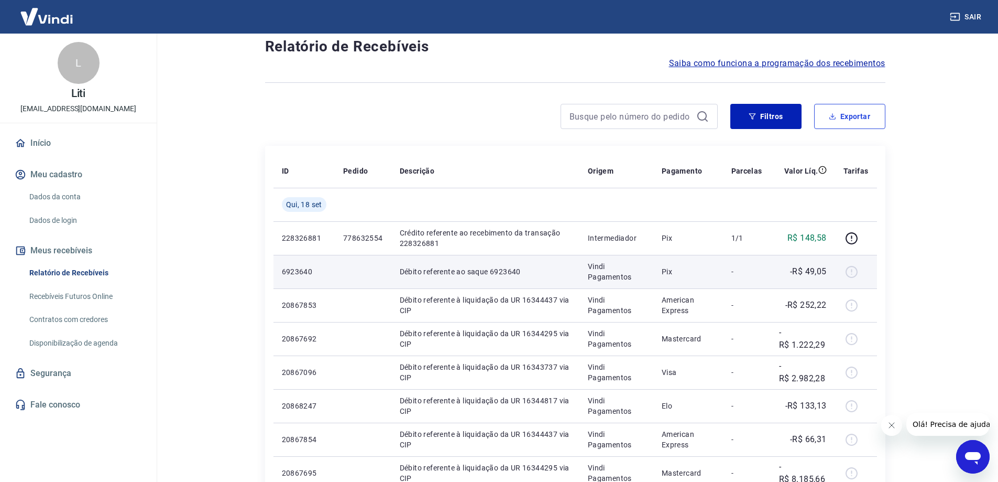
scroll to position [52, 0]
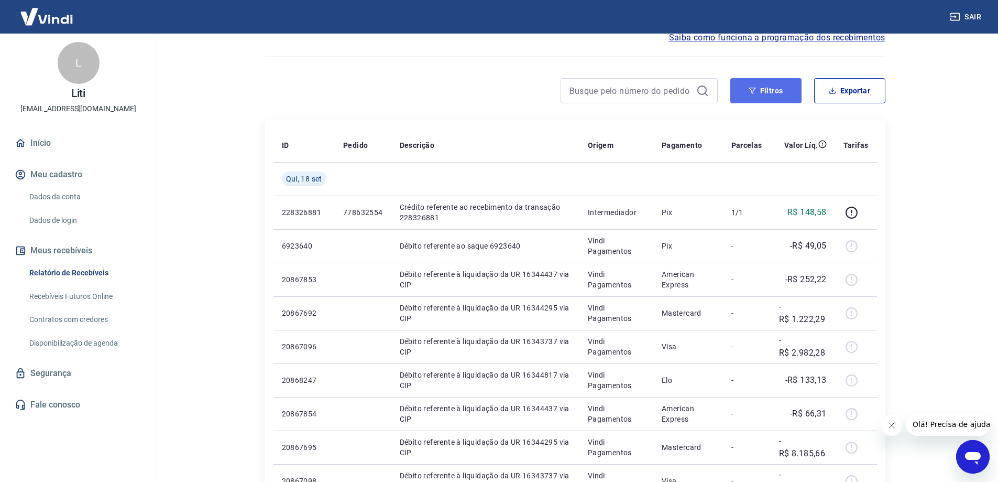
click at [755, 95] on button "Filtros" at bounding box center [766, 90] width 71 height 25
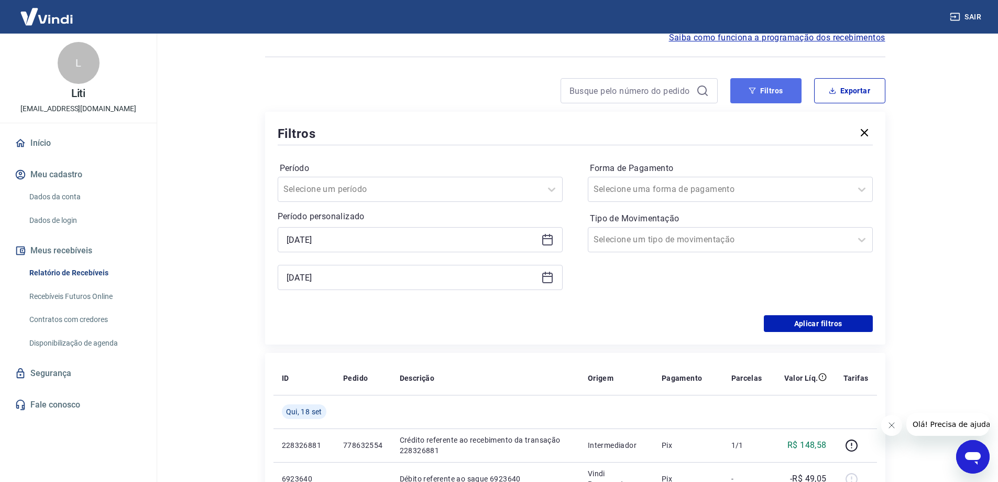
click at [755, 95] on button "Filtros" at bounding box center [766, 90] width 71 height 25
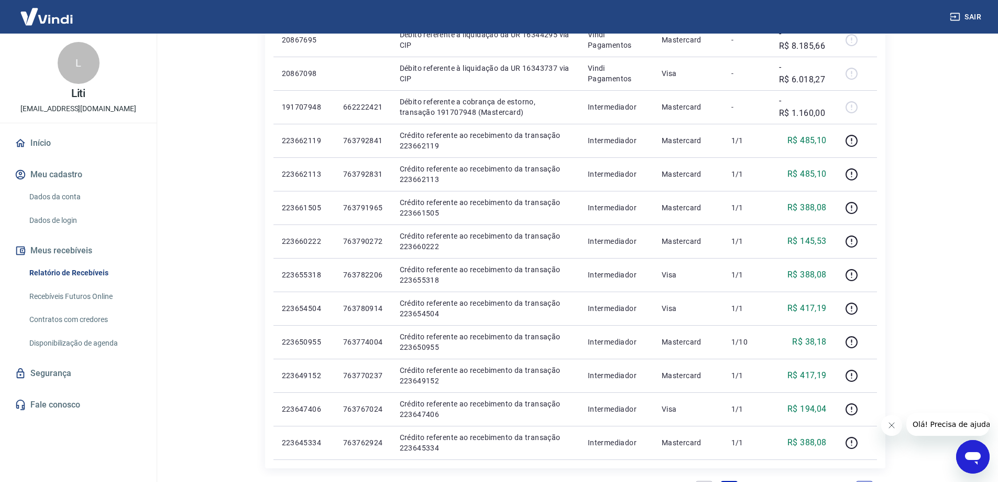
scroll to position [610, 0]
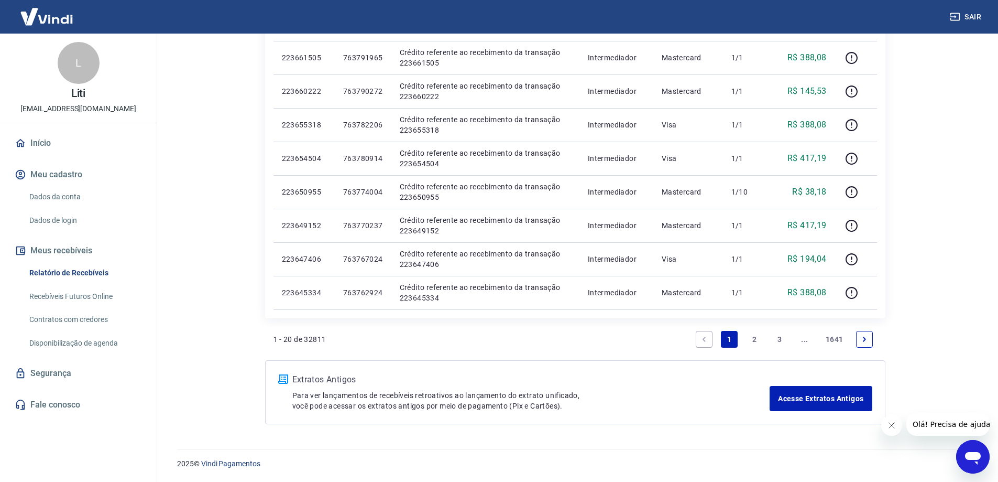
click at [866, 341] on icon "Next page" at bounding box center [864, 338] width 7 height 7
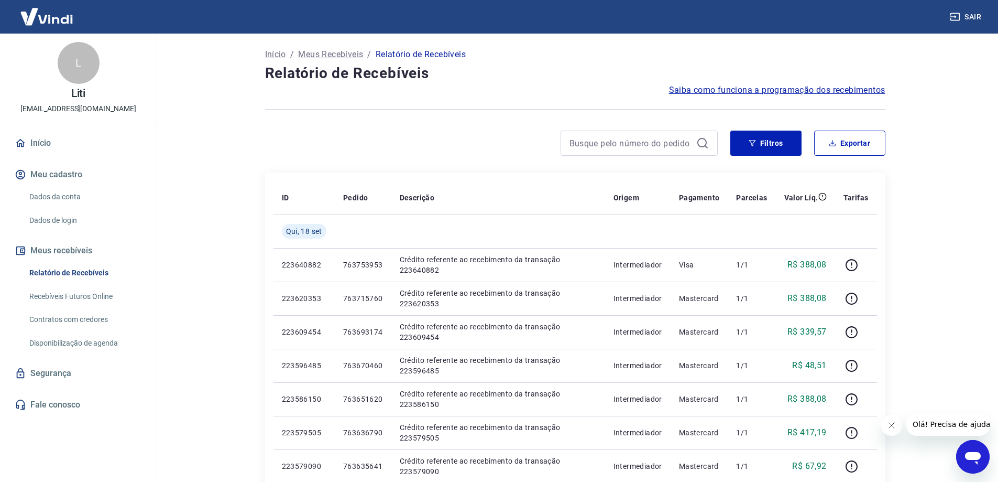
click at [68, 295] on link "Recebíveis Futuros Online" at bounding box center [84, 296] width 119 height 21
